Goal: Find specific page/section: Find specific page/section

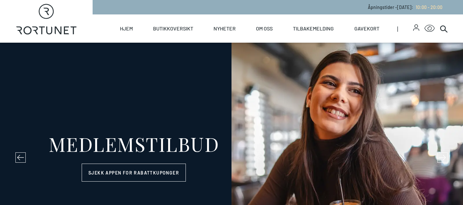
select select "NO"
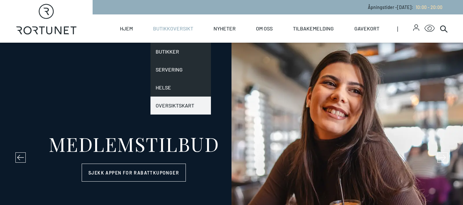
click at [180, 100] on link "Oversiktskart" at bounding box center [180, 106] width 60 height 18
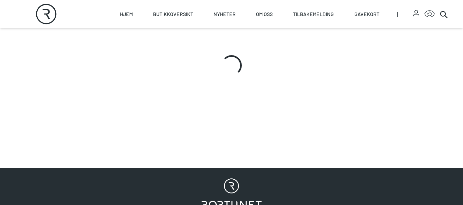
scroll to position [305, 0]
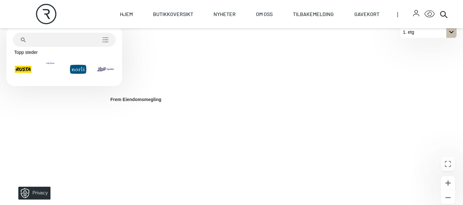
scroll to position [205, 0]
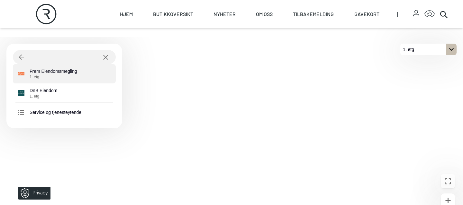
click at [82, 74] on div "Frem Eiendomsmegling 1. etg" at bounding box center [62, 74] width 89 height 12
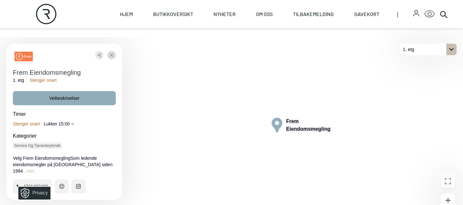
click at [110, 56] on icon "Lukke" at bounding box center [111, 56] width 3 height 12
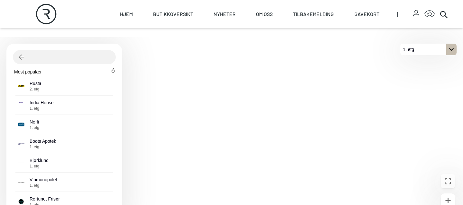
scroll to position [205, 0]
